Goal: Transaction & Acquisition: Book appointment/travel/reservation

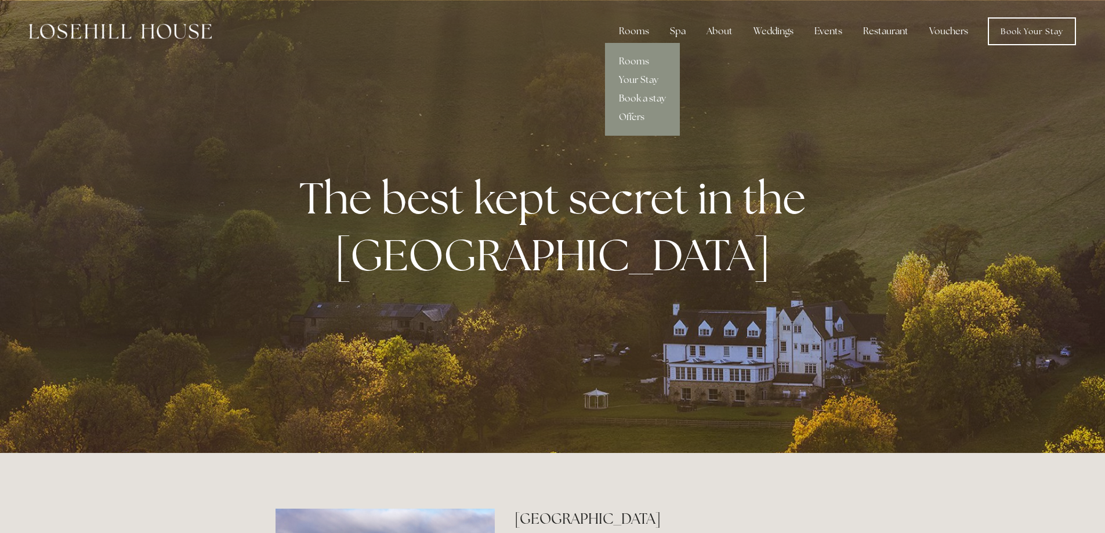
click at [635, 96] on link "Book a stay" at bounding box center [642, 98] width 75 height 19
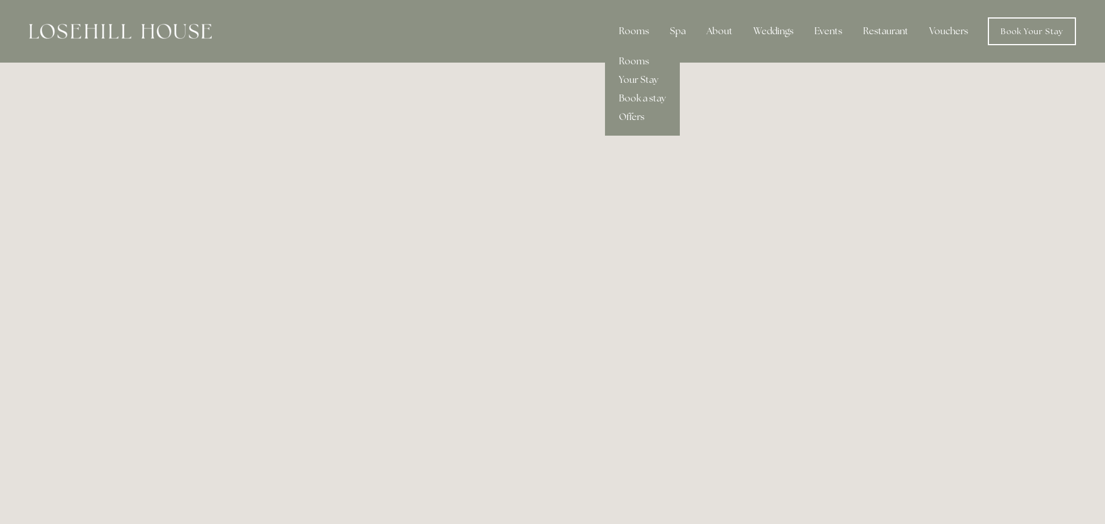
click at [634, 114] on link "Offers" at bounding box center [642, 117] width 75 height 19
